Goal: Information Seeking & Learning: Learn about a topic

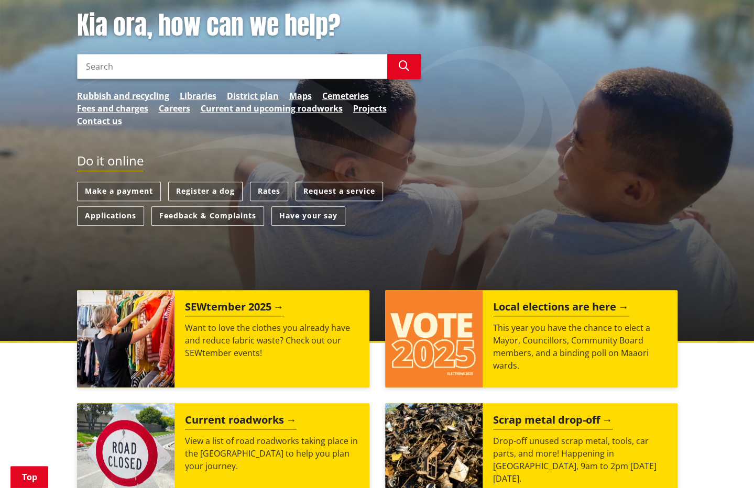
scroll to position [157, 0]
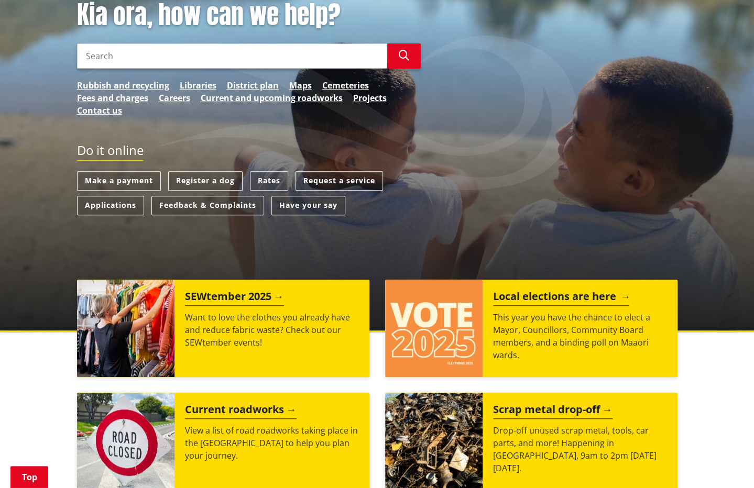
click at [544, 297] on h2 "Local elections are here" at bounding box center [561, 298] width 136 height 16
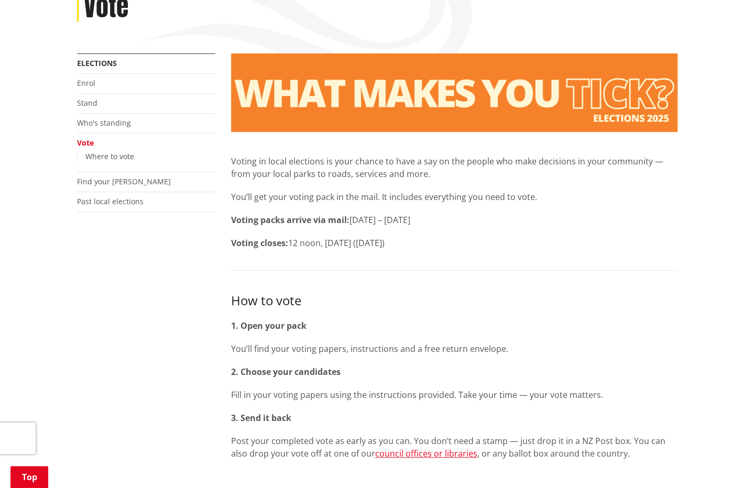
scroll to position [210, 0]
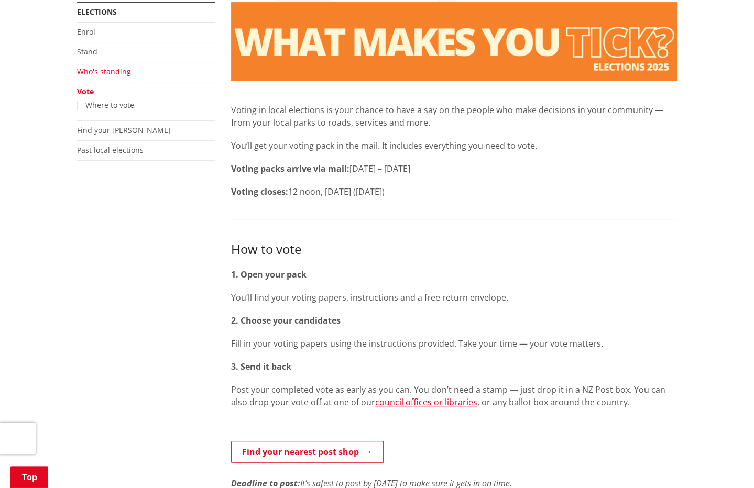
click at [113, 73] on link "Who's standing" at bounding box center [104, 72] width 54 height 10
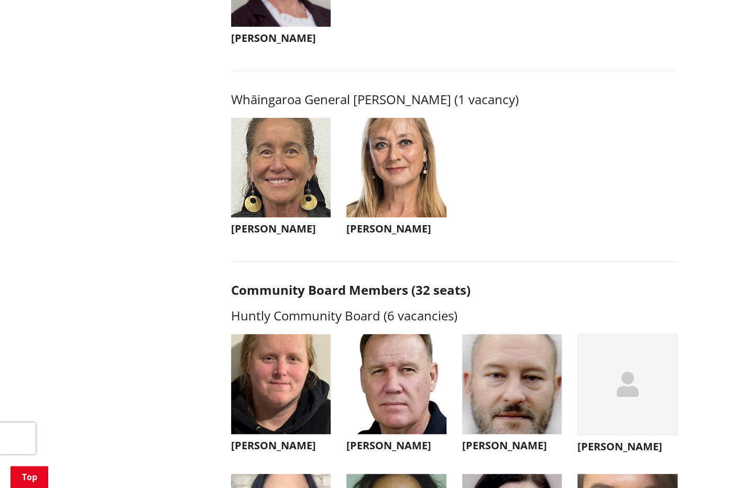
scroll to position [2724, 0]
